Goal: Navigation & Orientation: Find specific page/section

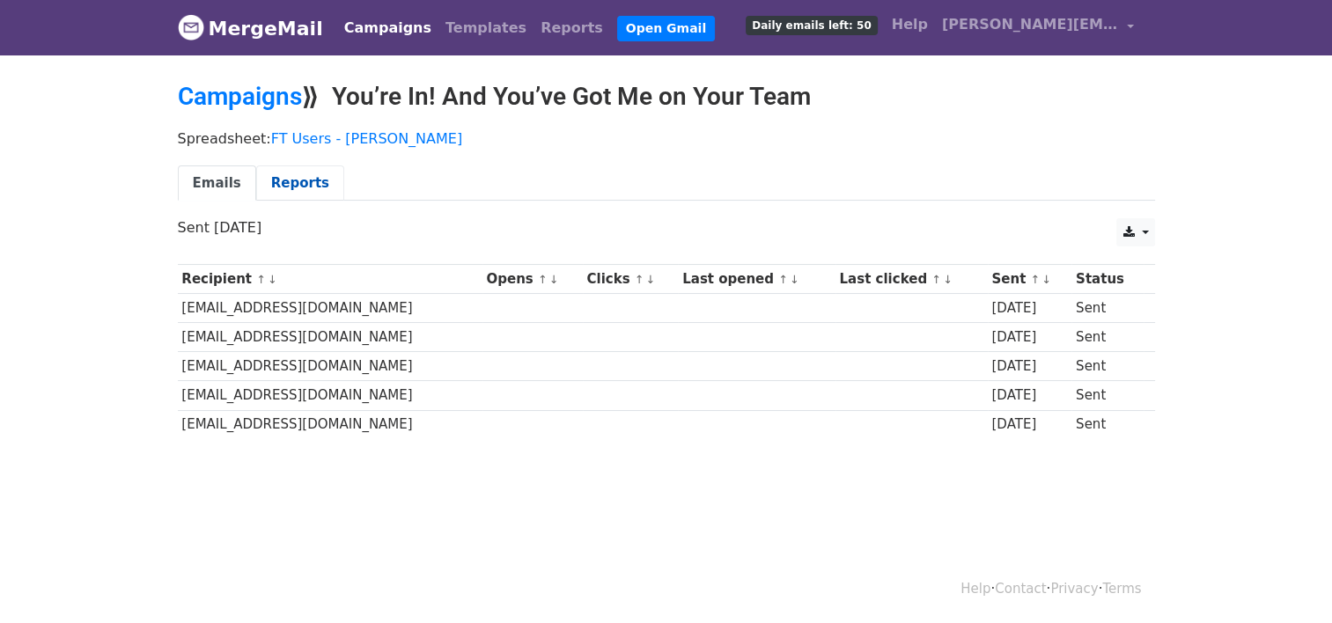
click at [287, 185] on link "Reports" at bounding box center [300, 184] width 88 height 36
click at [289, 183] on link "Reports" at bounding box center [300, 184] width 88 height 36
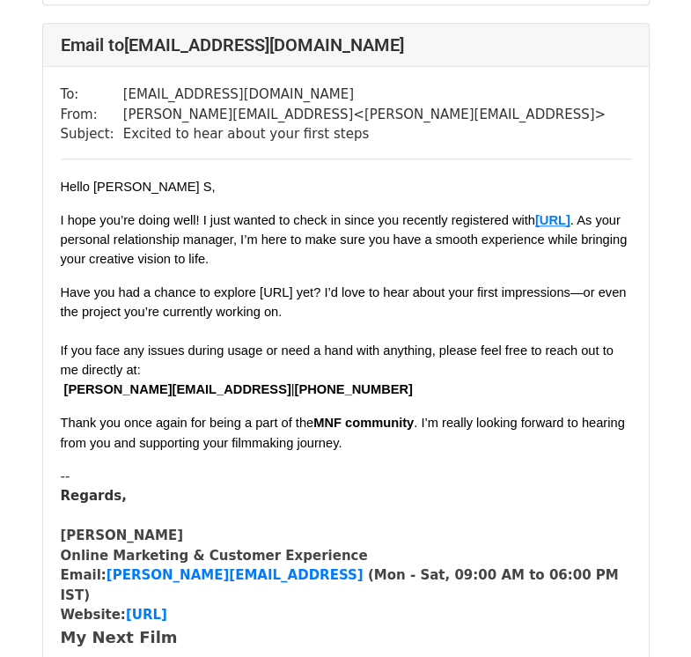
scroll to position [881, 0]
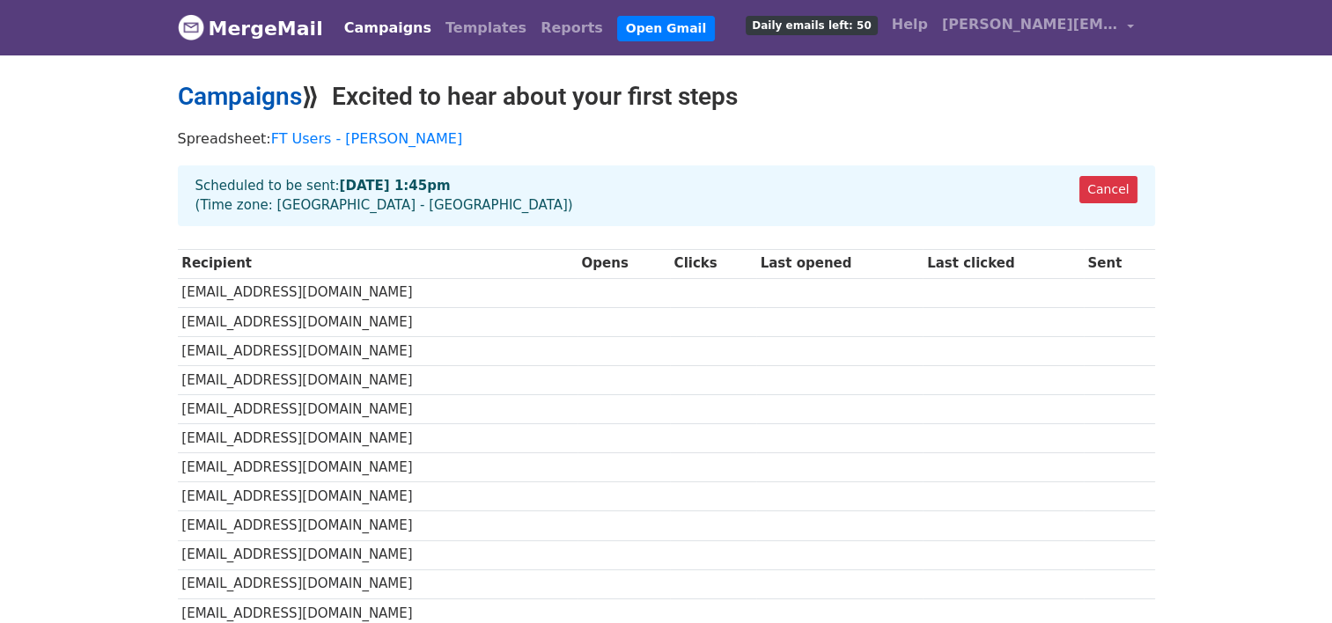
click at [249, 93] on link "Campaigns" at bounding box center [240, 96] width 124 height 29
